Goal: Task Accomplishment & Management: Manage account settings

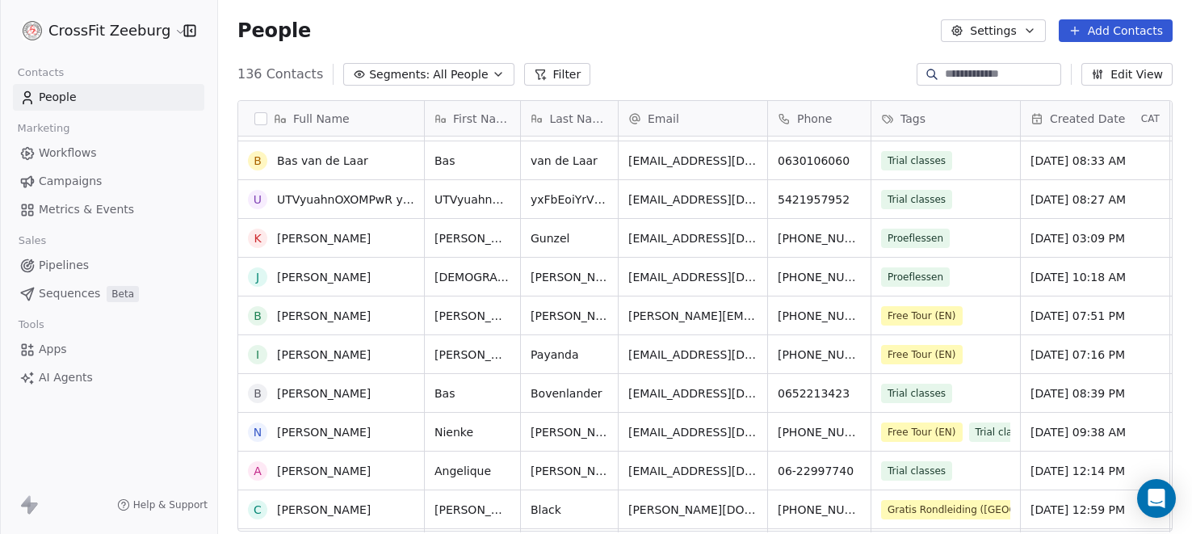
scroll to position [34, 0]
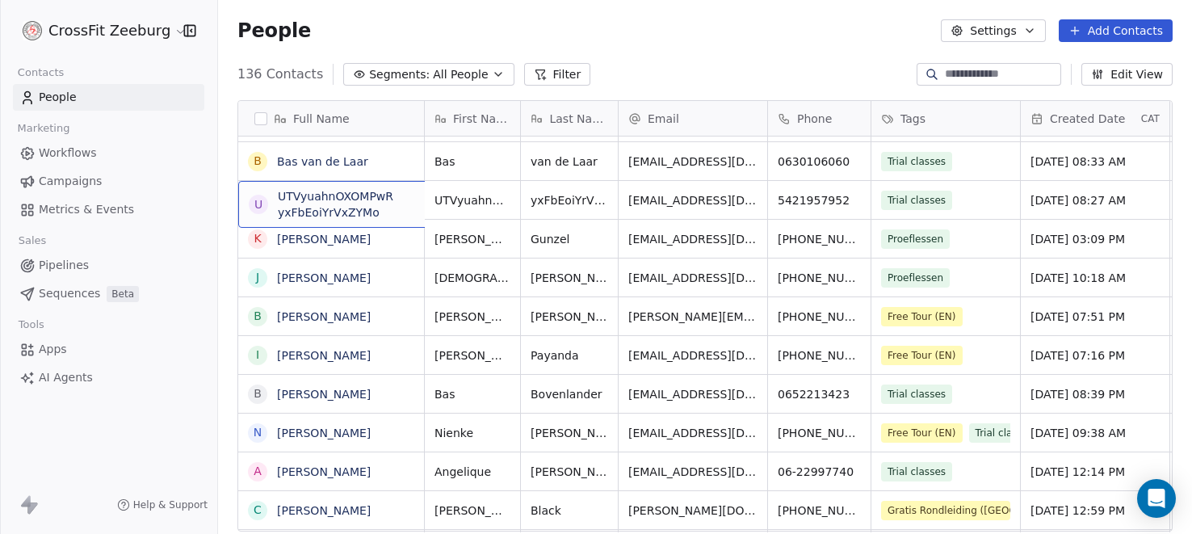
click at [334, 202] on span "UTVyuahnOXOMPwR yxFbEoiYrVxZYMo" at bounding box center [359, 204] width 163 height 32
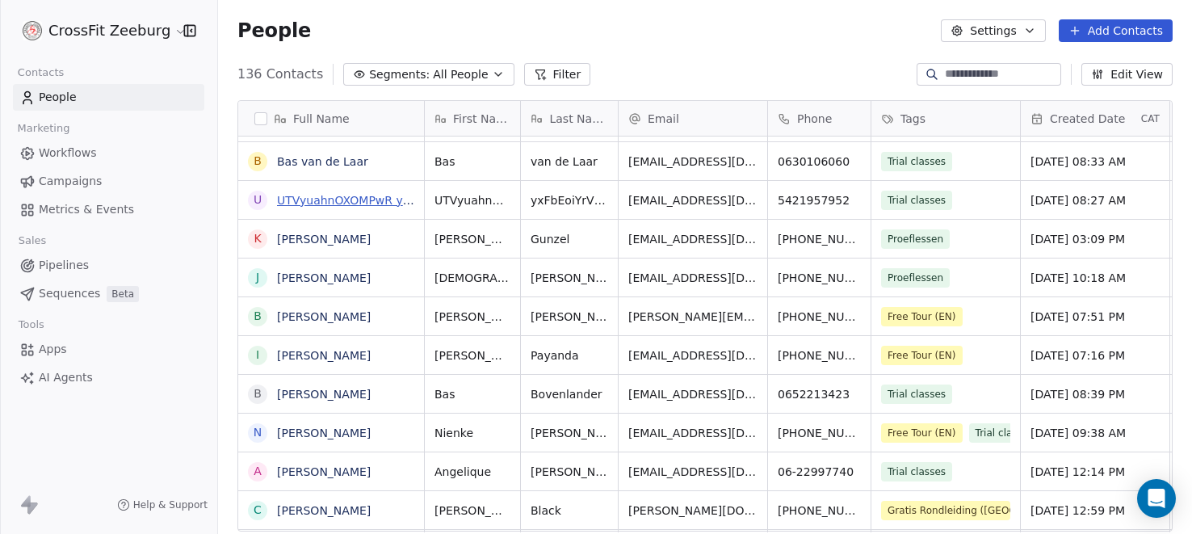
click at [362, 199] on link "UTVyuahnOXOMPwR yxFbEoiYrVxZYMo" at bounding box center [387, 200] width 220 height 13
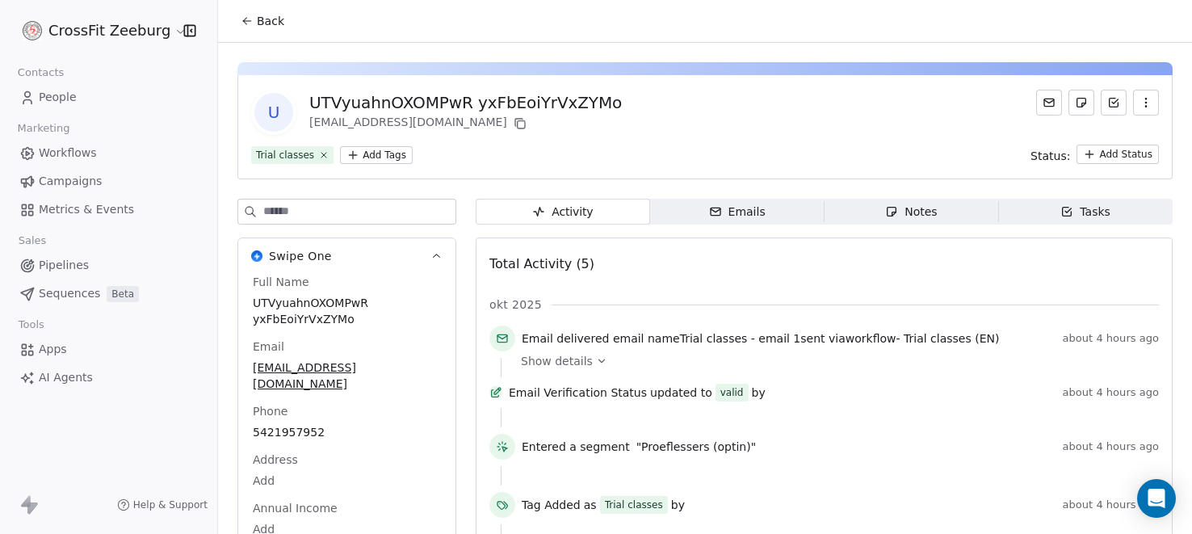
click at [1152, 101] on icon "button" at bounding box center [1146, 102] width 13 height 13
click at [1090, 139] on div "Delete" at bounding box center [1123, 138] width 108 height 26
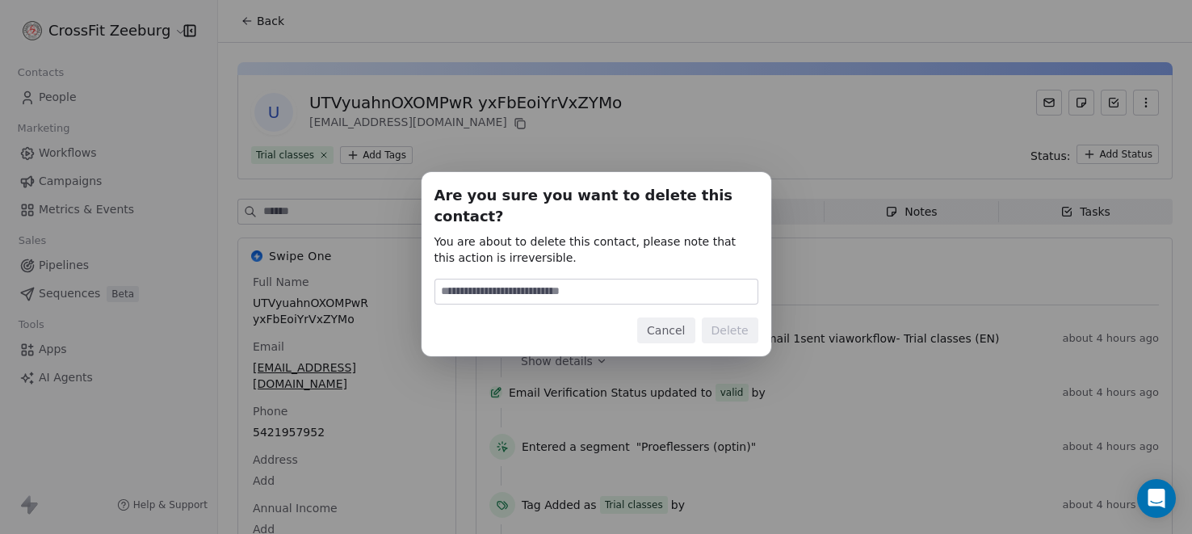
click at [491, 284] on input at bounding box center [596, 291] width 322 height 24
type input "******"
click at [741, 317] on button "Delete" at bounding box center [730, 330] width 57 height 26
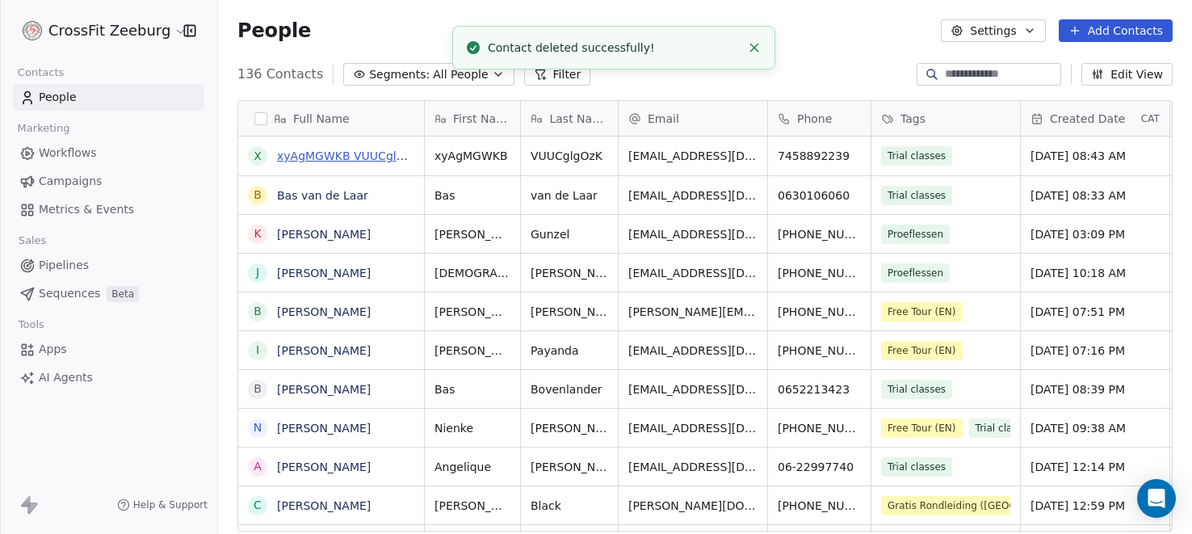
click at [365, 157] on link "xyAgMGWKB VUUCglgOzK" at bounding box center [351, 155] width 149 height 13
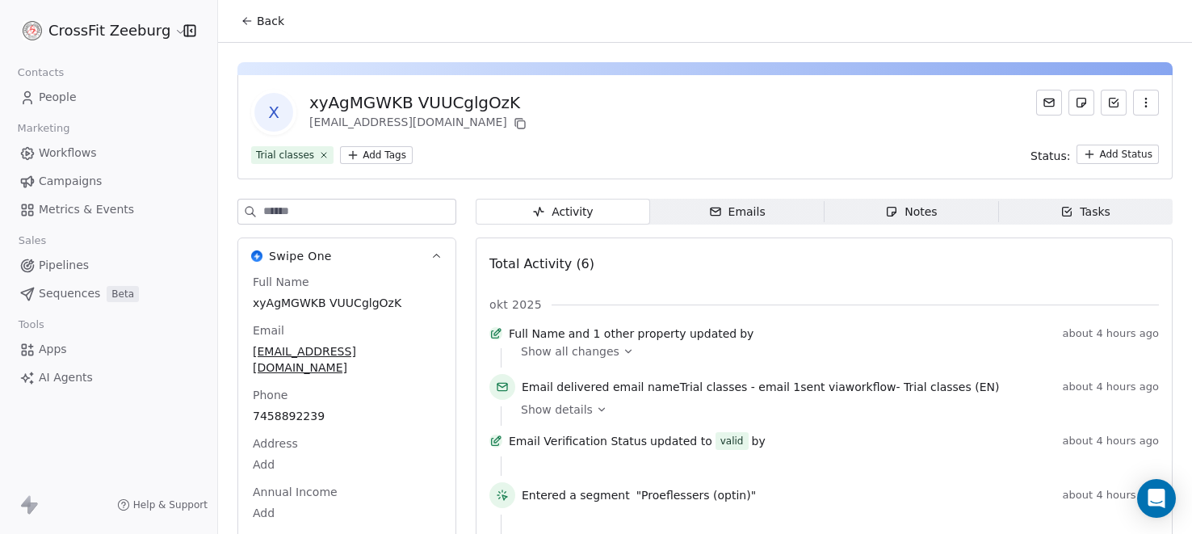
click at [1151, 104] on icon "button" at bounding box center [1146, 102] width 13 height 13
click at [1092, 134] on div "Delete" at bounding box center [1123, 138] width 108 height 26
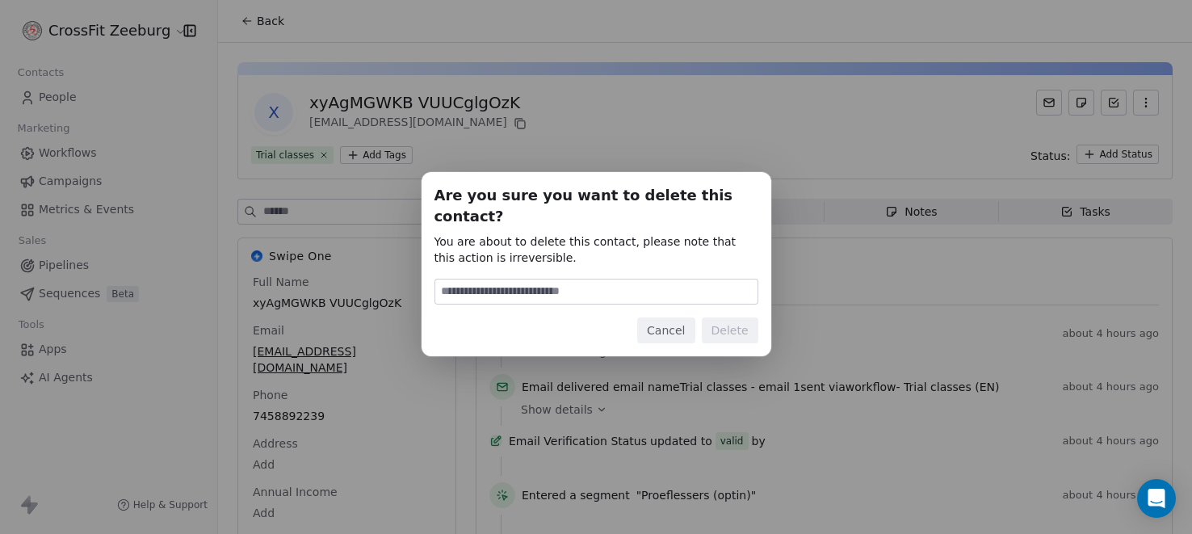
click at [521, 279] on input at bounding box center [596, 291] width 322 height 24
type input "******"
click at [721, 317] on button "Delete" at bounding box center [730, 330] width 57 height 26
